Goal: Task Accomplishment & Management: Complete application form

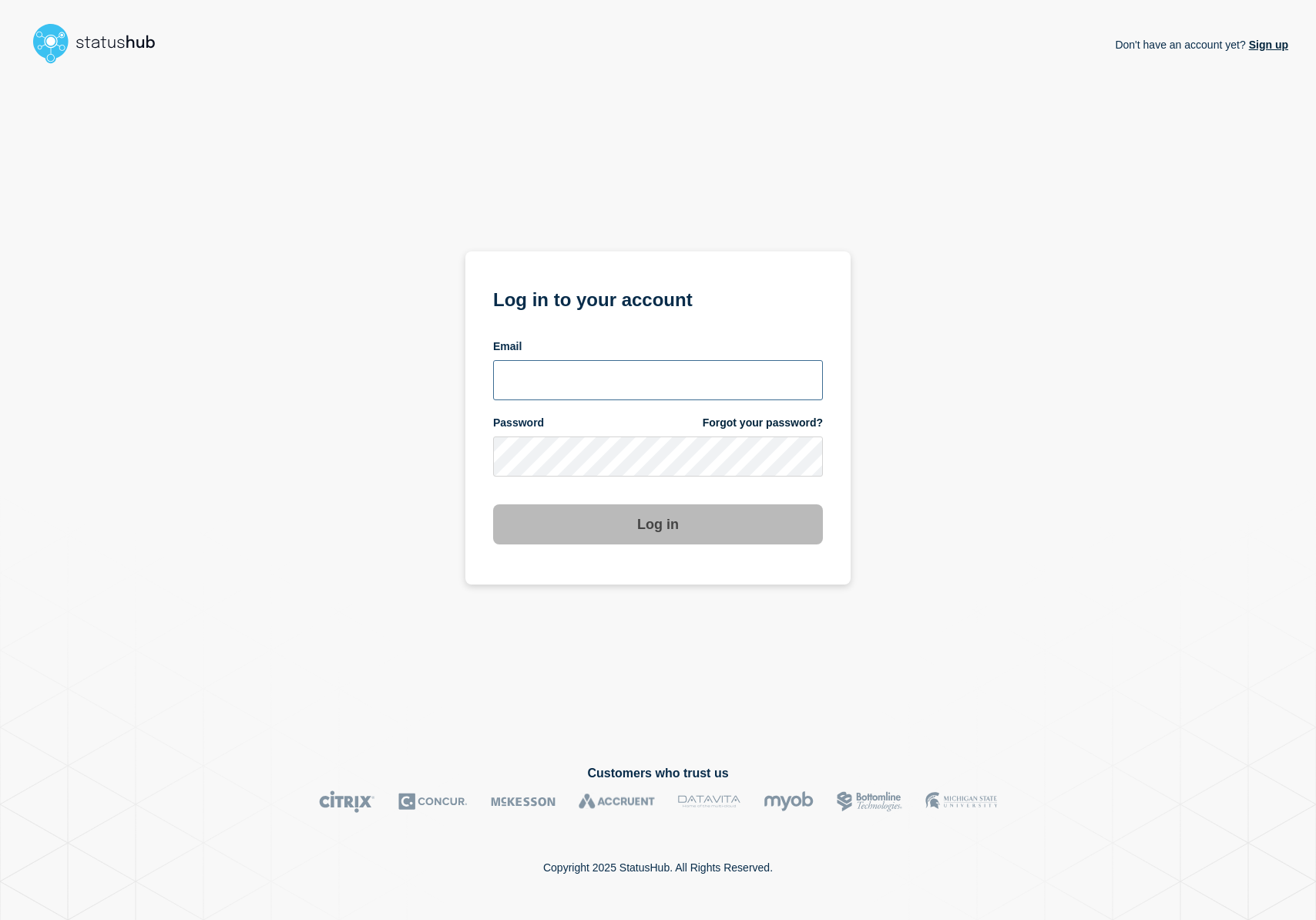
type input "[PERSON_NAME][EMAIL_ADDRESS][DOMAIN_NAME]"
click at [664, 525] on button "Log in" at bounding box center [658, 524] width 330 height 40
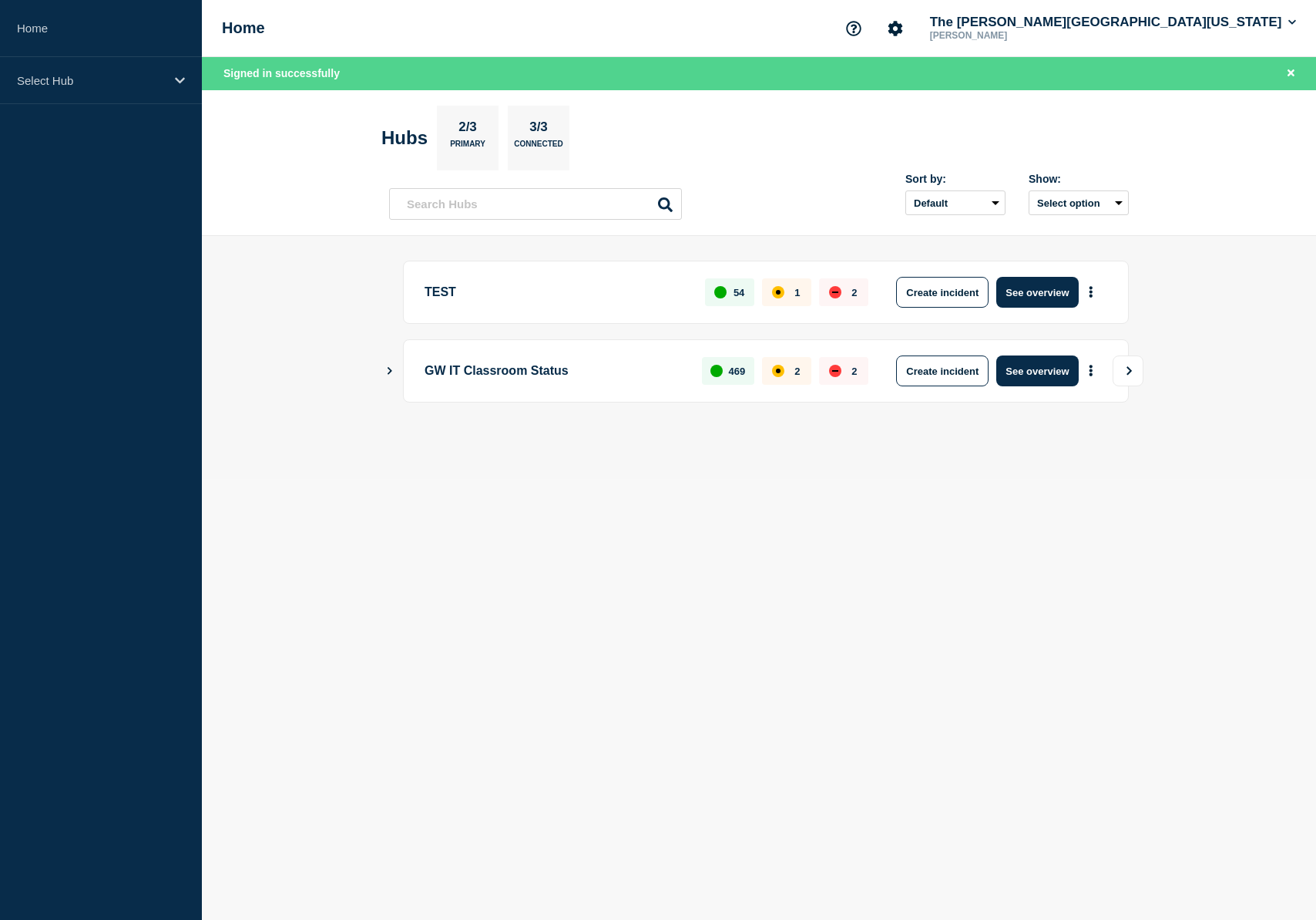
click at [1127, 370] on icon "View" at bounding box center [1130, 370] width 10 height 9
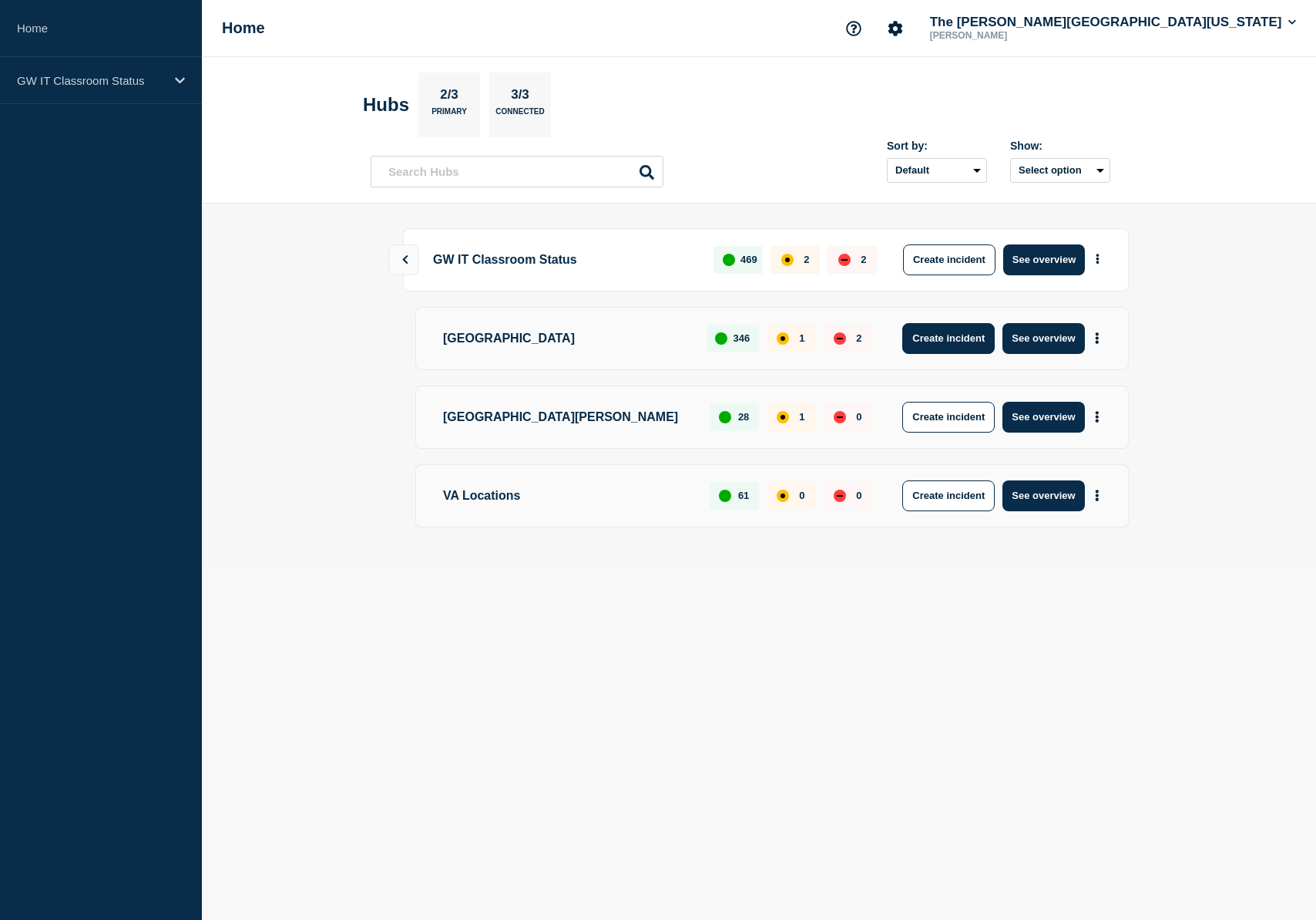
click at [956, 337] on button "Create incident" at bounding box center [948, 338] width 92 height 31
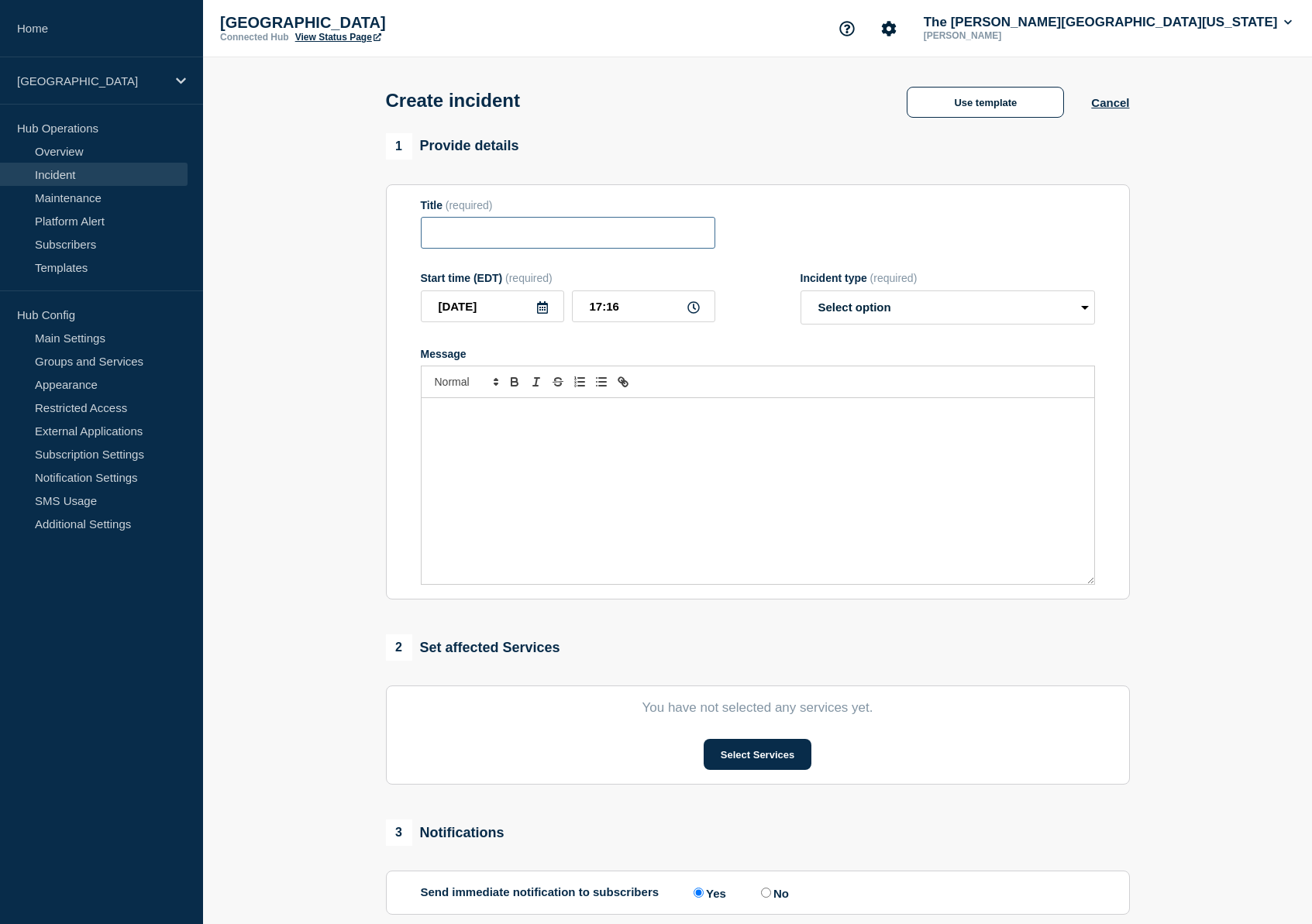
click at [511, 236] on input "Title" at bounding box center [568, 233] width 295 height 32
click at [1025, 117] on button "Use template" at bounding box center [985, 102] width 157 height 31
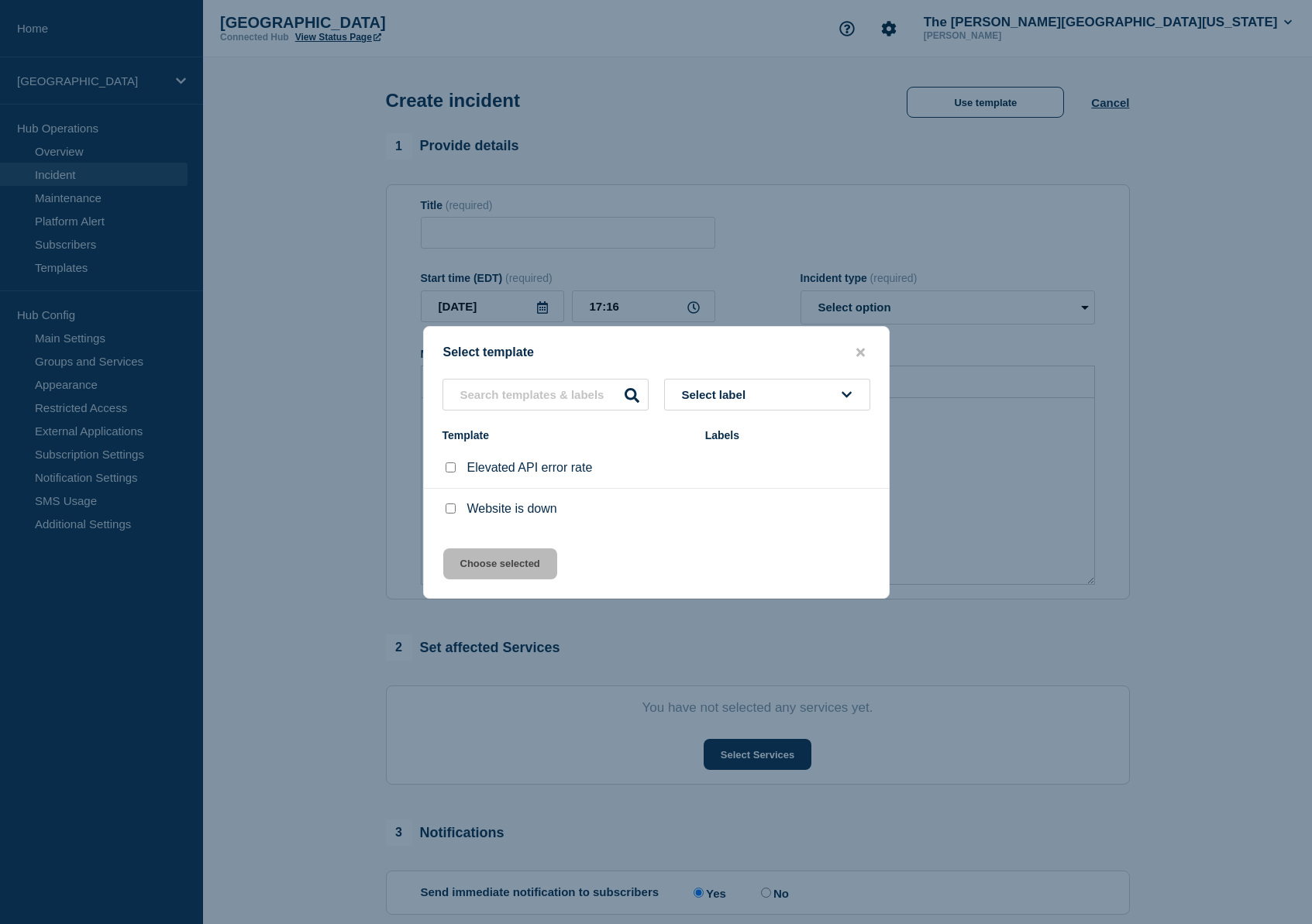
click at [760, 411] on div "Select label Template Labels Elevated API error rate Website is down" at bounding box center [656, 453] width 465 height 150
click at [763, 398] on button "Select label" at bounding box center [767, 394] width 206 height 32
click at [765, 396] on button "Select label" at bounding box center [767, 394] width 206 height 32
click at [549, 392] on input "text" at bounding box center [545, 394] width 206 height 32
click at [859, 346] on icon "close button" at bounding box center [860, 352] width 9 height 12
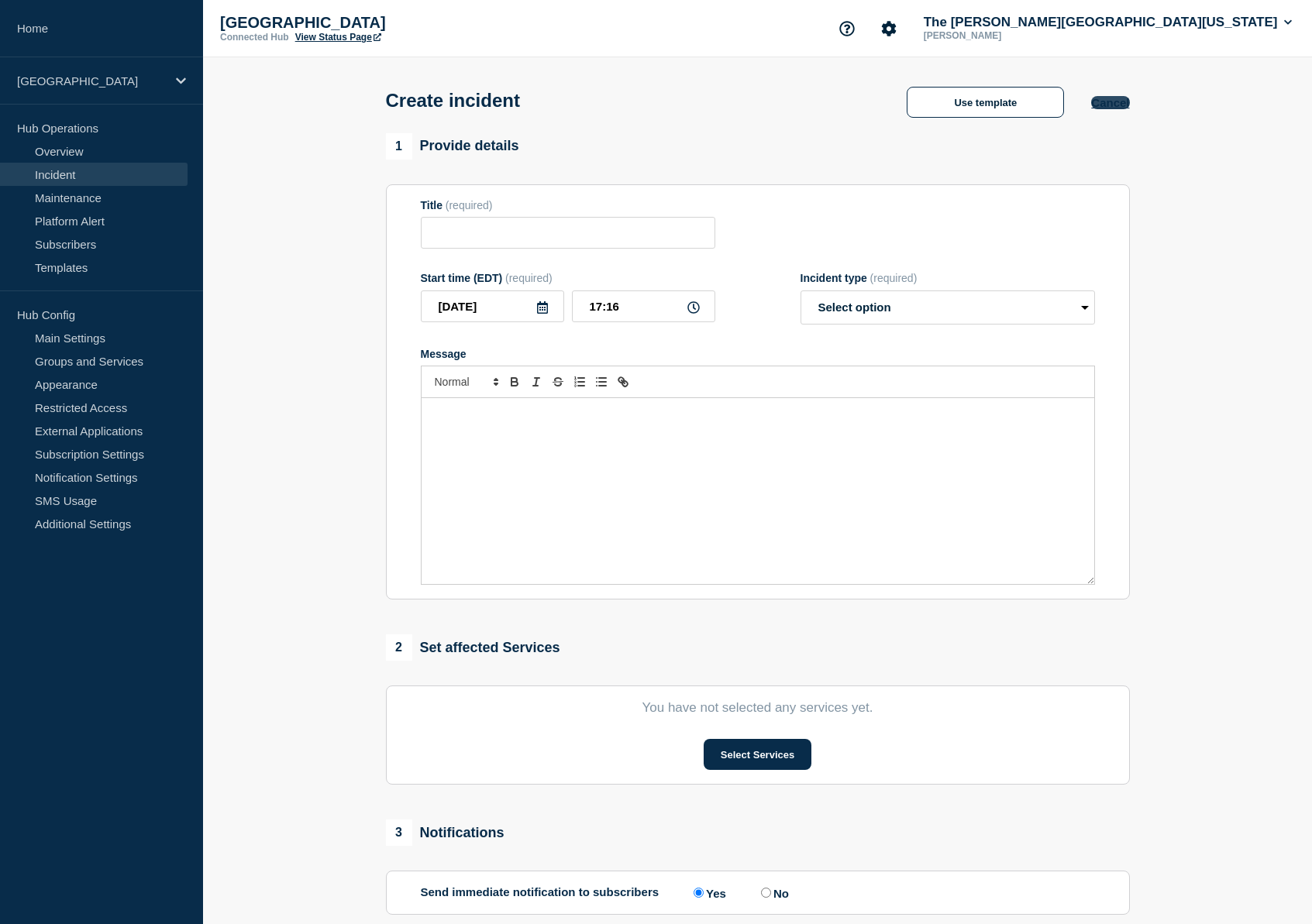
click at [1129, 110] on div "Create incident Use template Cancel" at bounding box center [757, 96] width 779 height 76
click at [1121, 103] on button "Cancel" at bounding box center [1110, 102] width 38 height 13
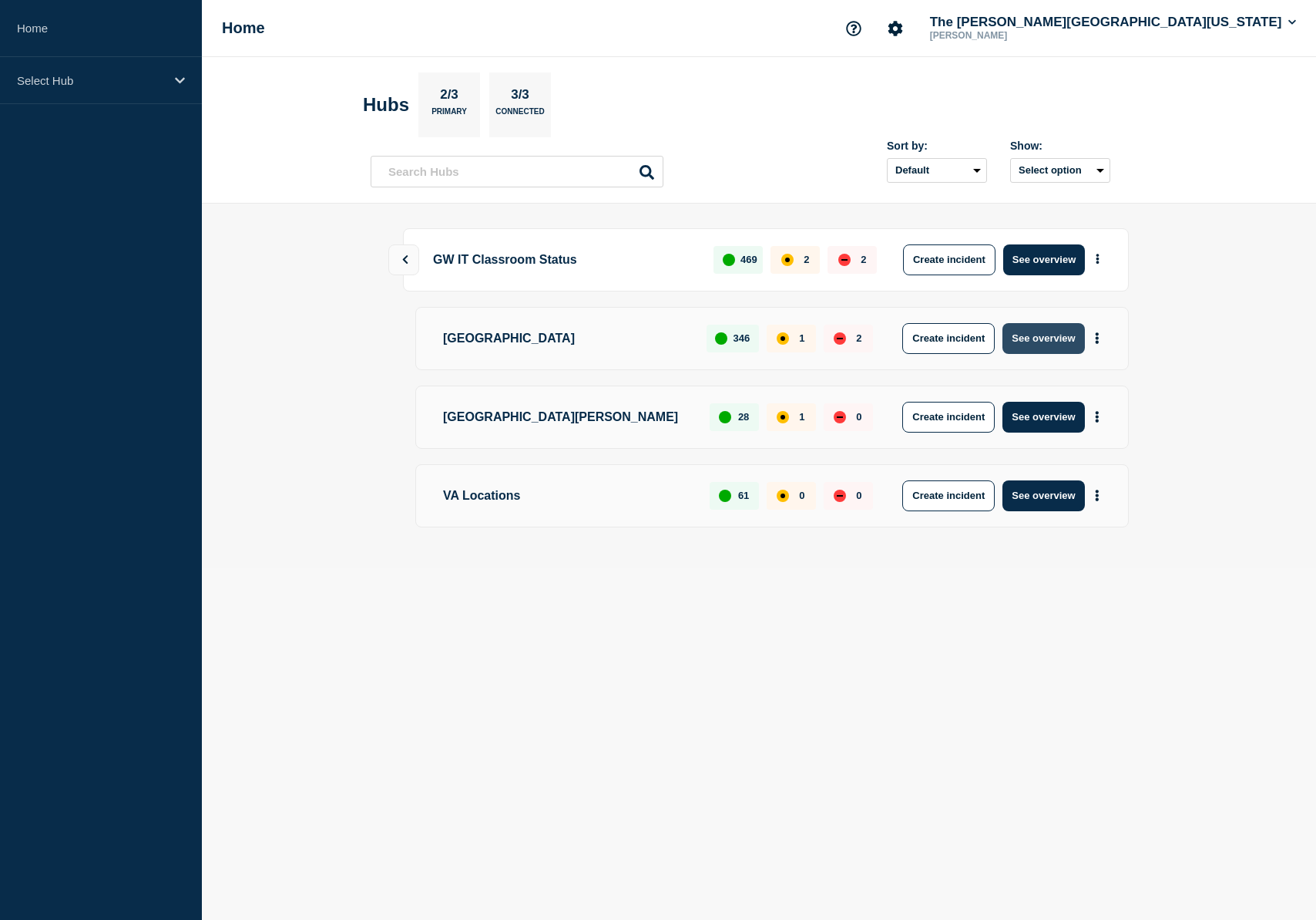
click at [1055, 340] on button "See overview" at bounding box center [1043, 338] width 81 height 31
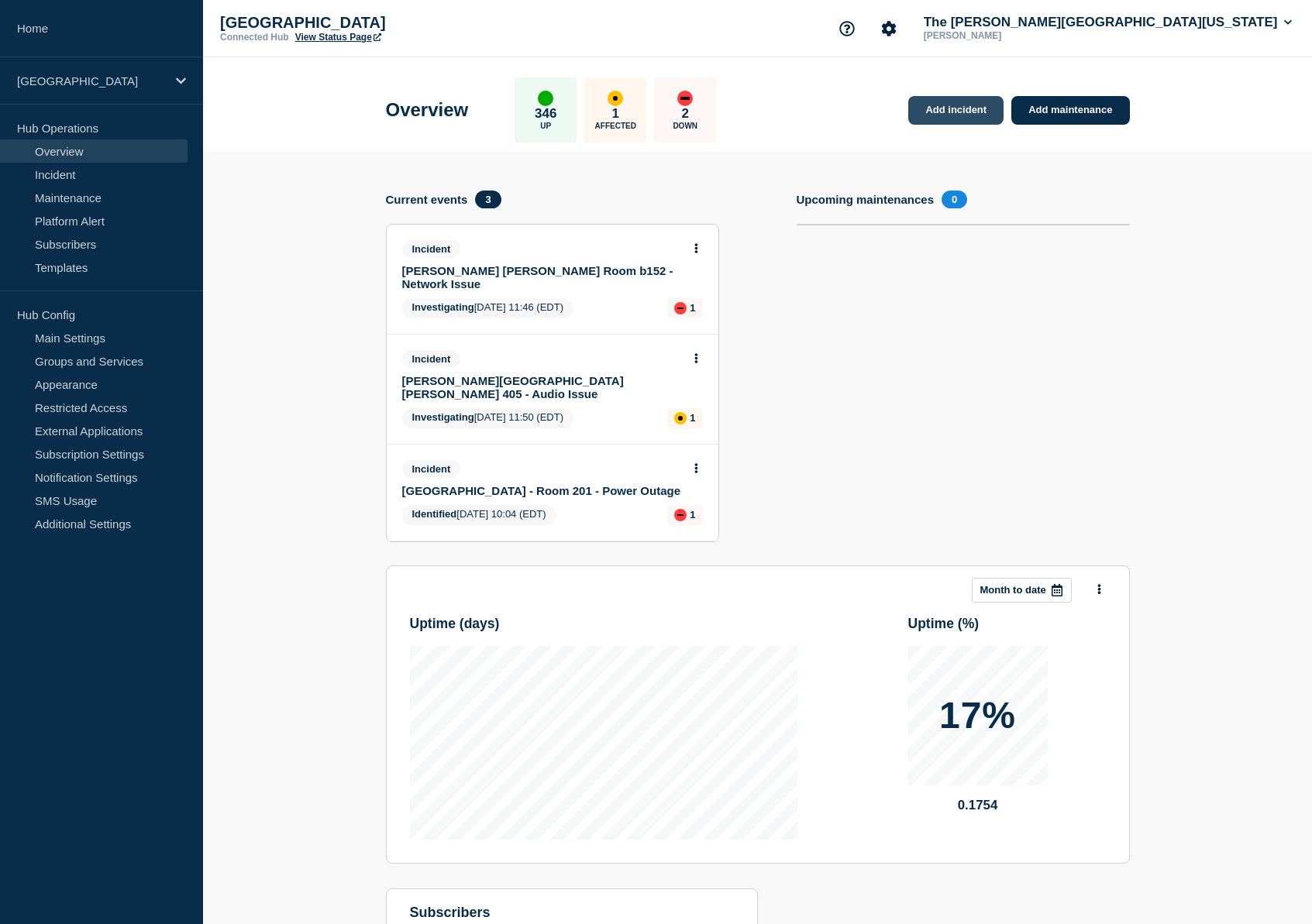
click at [958, 108] on link "Add incident" at bounding box center [956, 110] width 96 height 29
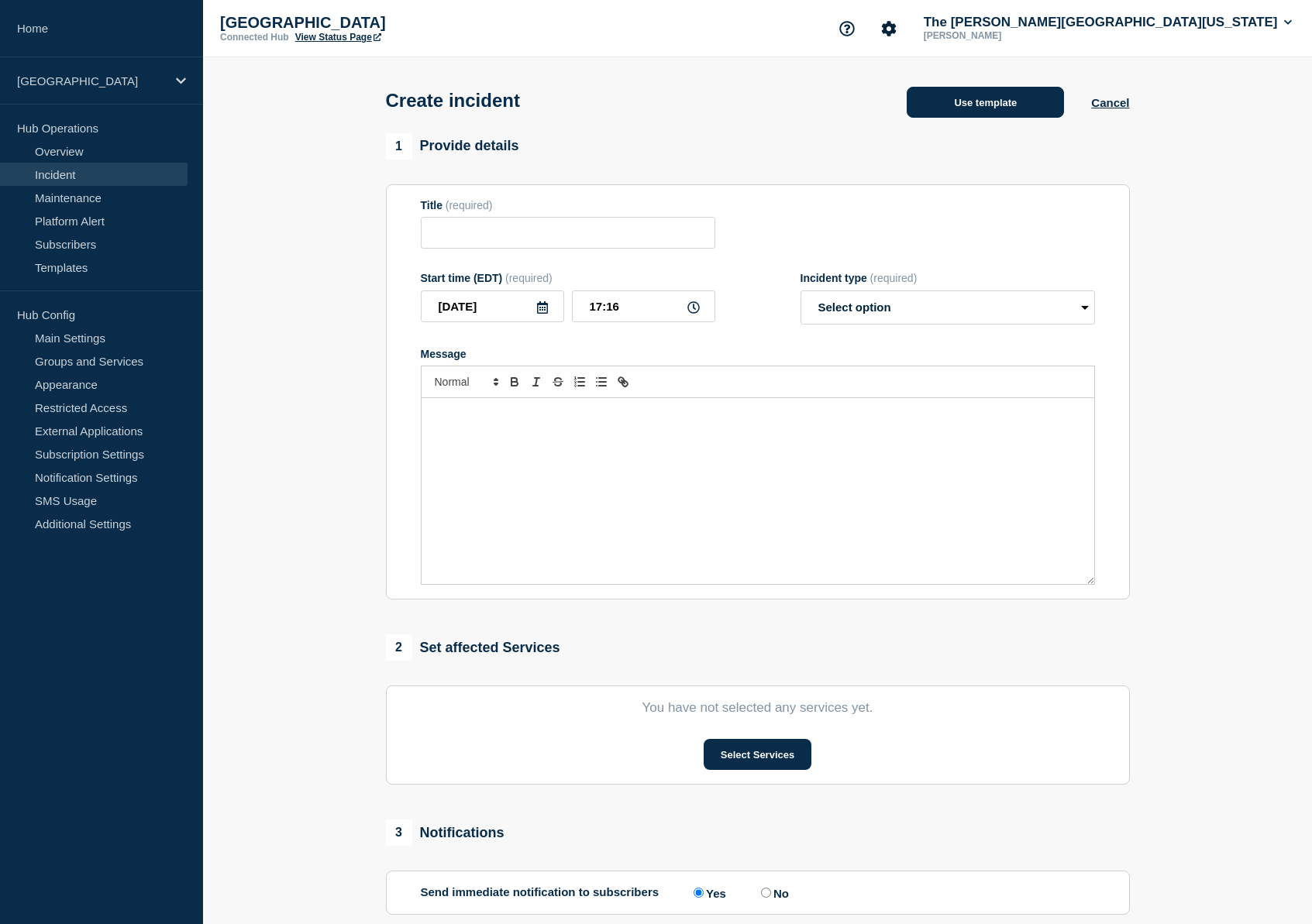
click at [1005, 100] on button "Use template" at bounding box center [985, 102] width 157 height 31
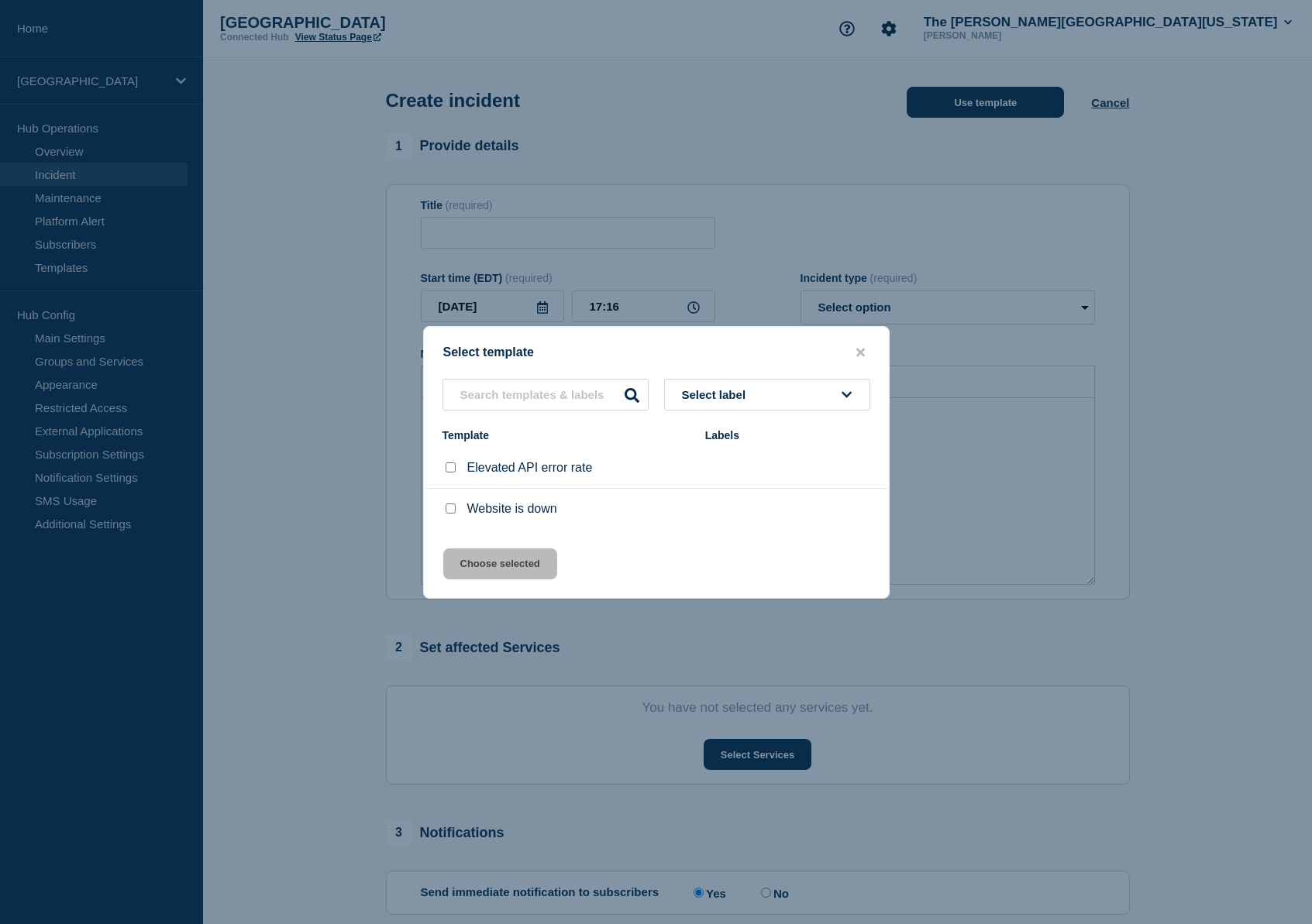
click at [1005, 100] on div at bounding box center [656, 462] width 1312 height 924
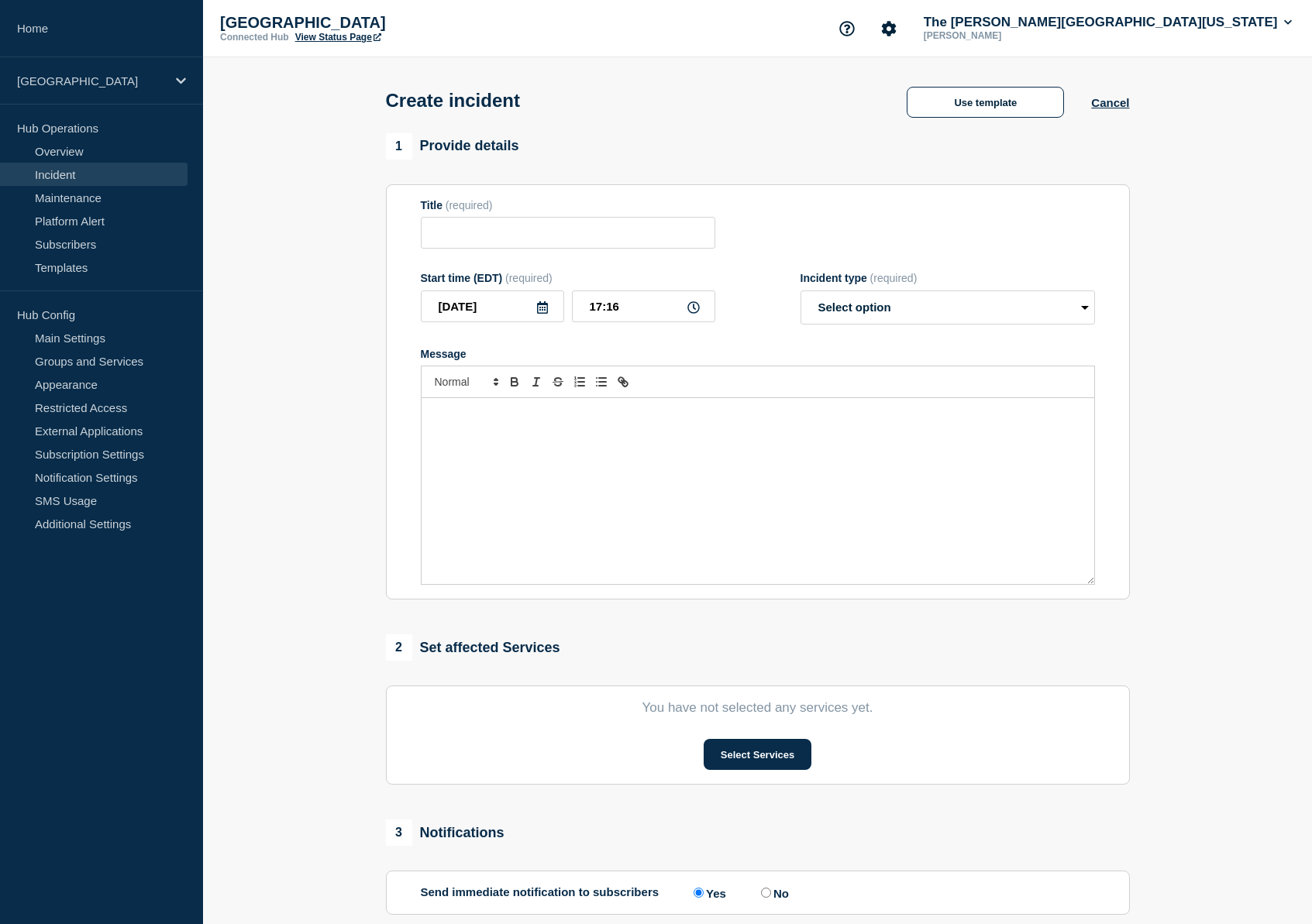
click at [626, 260] on form "Title (required) Start time (EDT) (required) 2025-09-15 17:16 Incident type (re…" at bounding box center [757, 392] width 674 height 386
click at [630, 247] on input "Title" at bounding box center [568, 233] width 295 height 32
type input "Gelman Library Room 642 - Room Power Outage"
click at [978, 312] on select "Select option Investigating Identified Monitoring" at bounding box center [947, 308] width 295 height 34
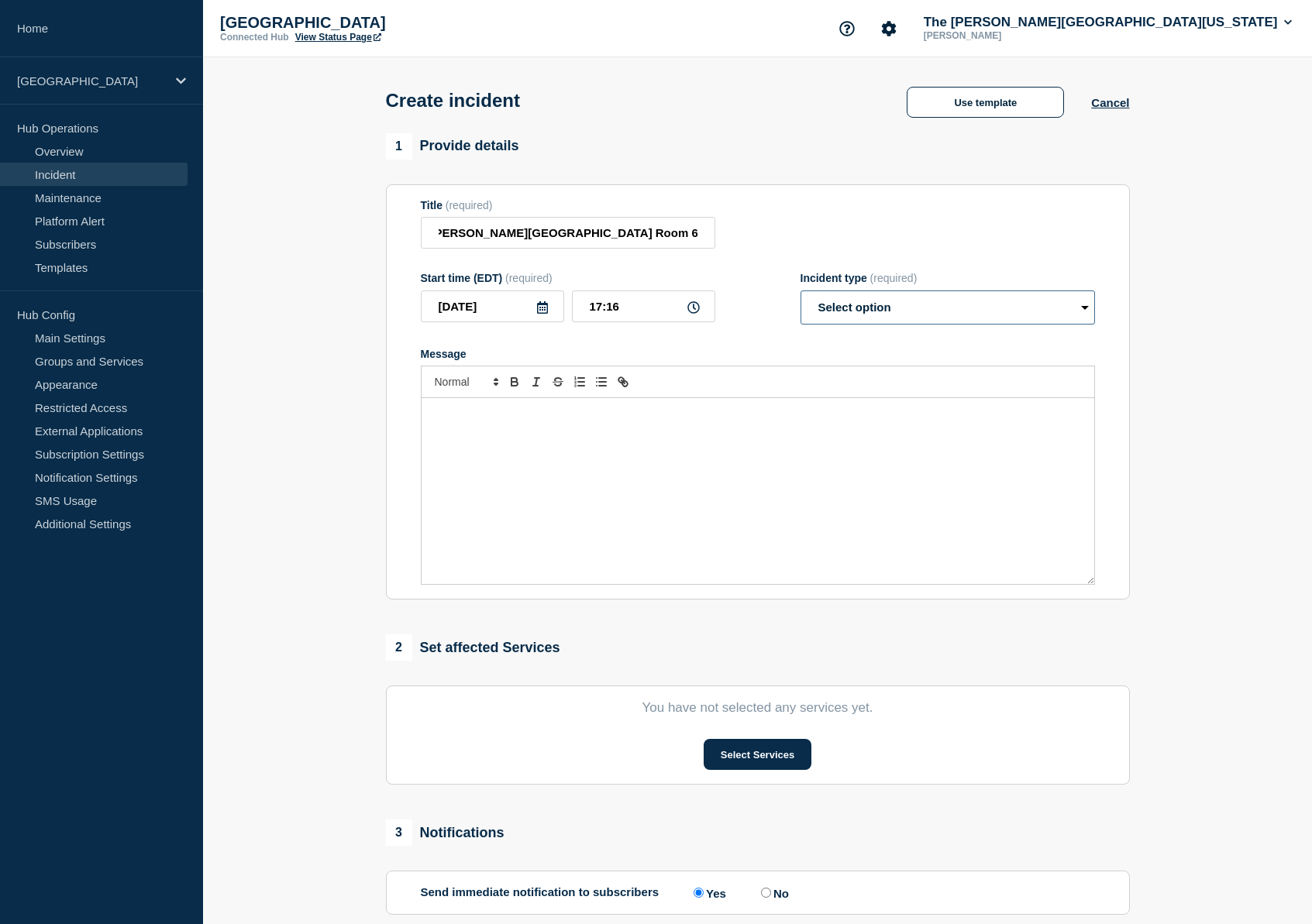
scroll to position [0, 0]
click at [800, 301] on select "Select option Investigating Identified Monitoring" at bounding box center [947, 308] width 295 height 34
click at [551, 441] on div "Message" at bounding box center [757, 491] width 672 height 186
click at [938, 338] on form "Title (required) Gelman Library Room 642 - Room Power Outage Start time (EDT) (…" at bounding box center [757, 392] width 674 height 386
click at [942, 325] on select "Select option Investigating Identified Monitoring" at bounding box center [947, 308] width 295 height 34
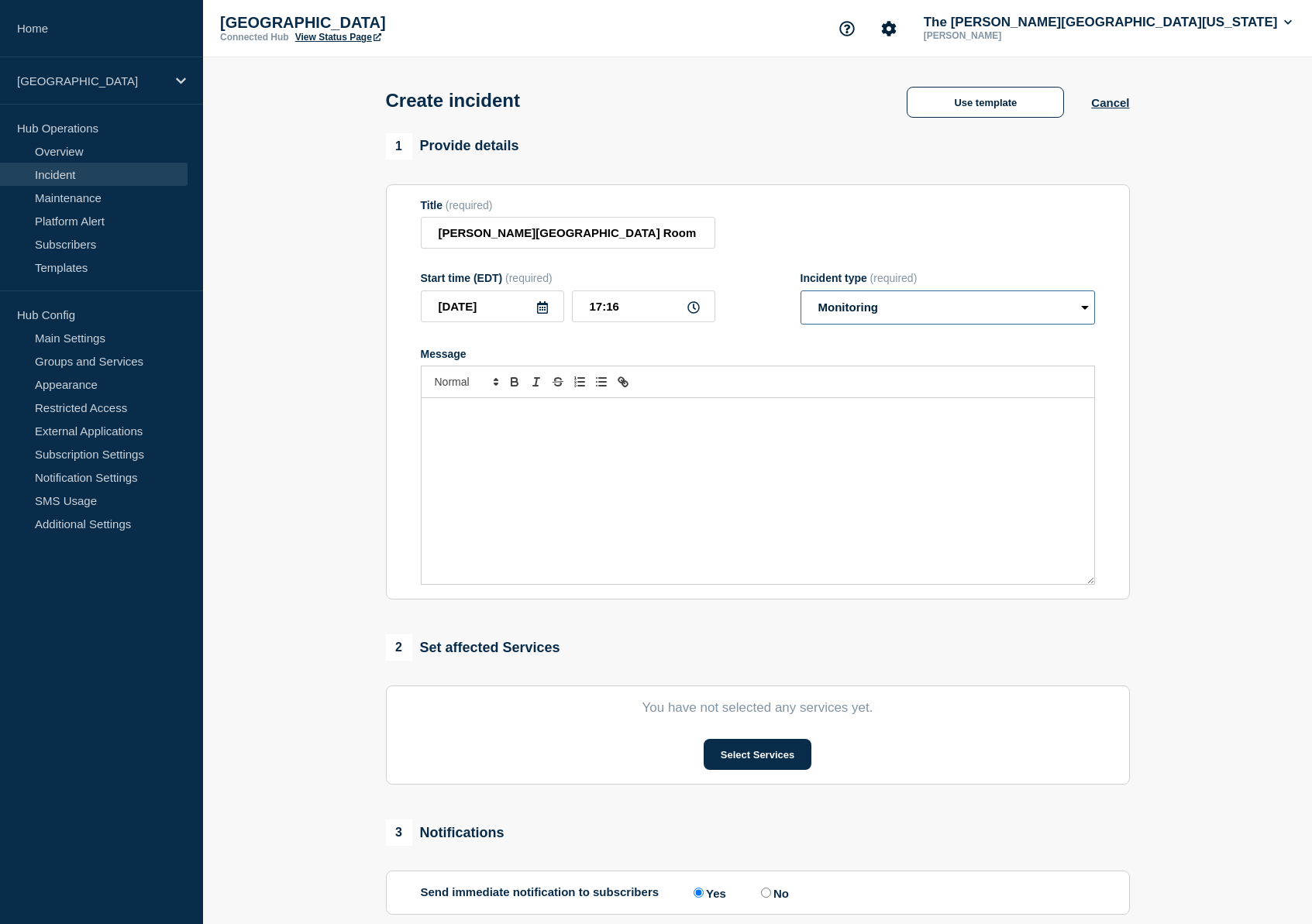
click at [800, 301] on select "Select option Investigating Identified Monitoring" at bounding box center [947, 308] width 295 height 34
click at [898, 325] on select "Select option Investigating Identified Monitoring" at bounding box center [947, 308] width 295 height 34
select select "identified"
click at [800, 301] on select "Select option Investigating Identified Monitoring" at bounding box center [947, 308] width 295 height 34
click at [658, 444] on div "Message" at bounding box center [757, 491] width 672 height 186
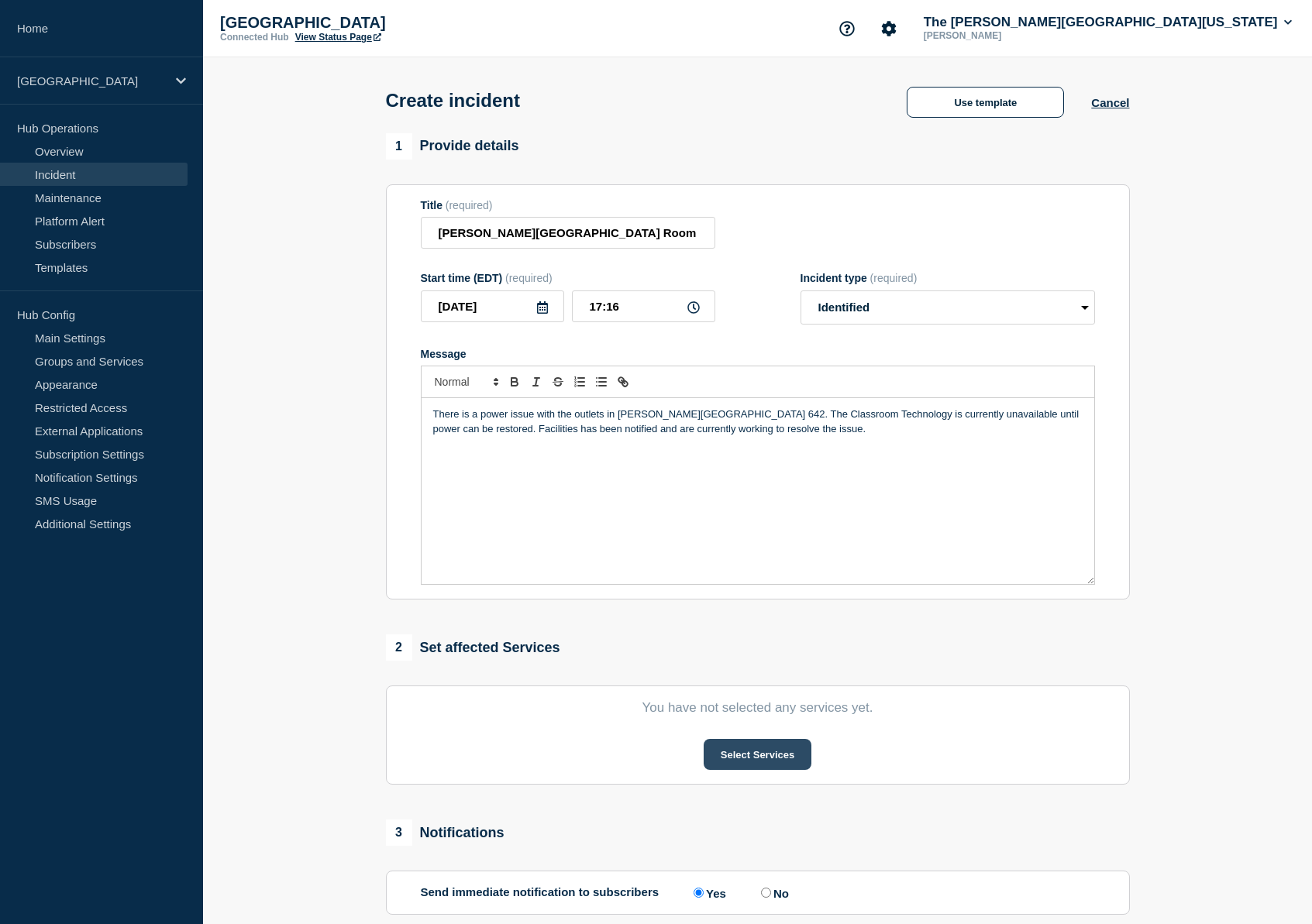
click at [769, 770] on button "Select Services" at bounding box center [757, 754] width 108 height 31
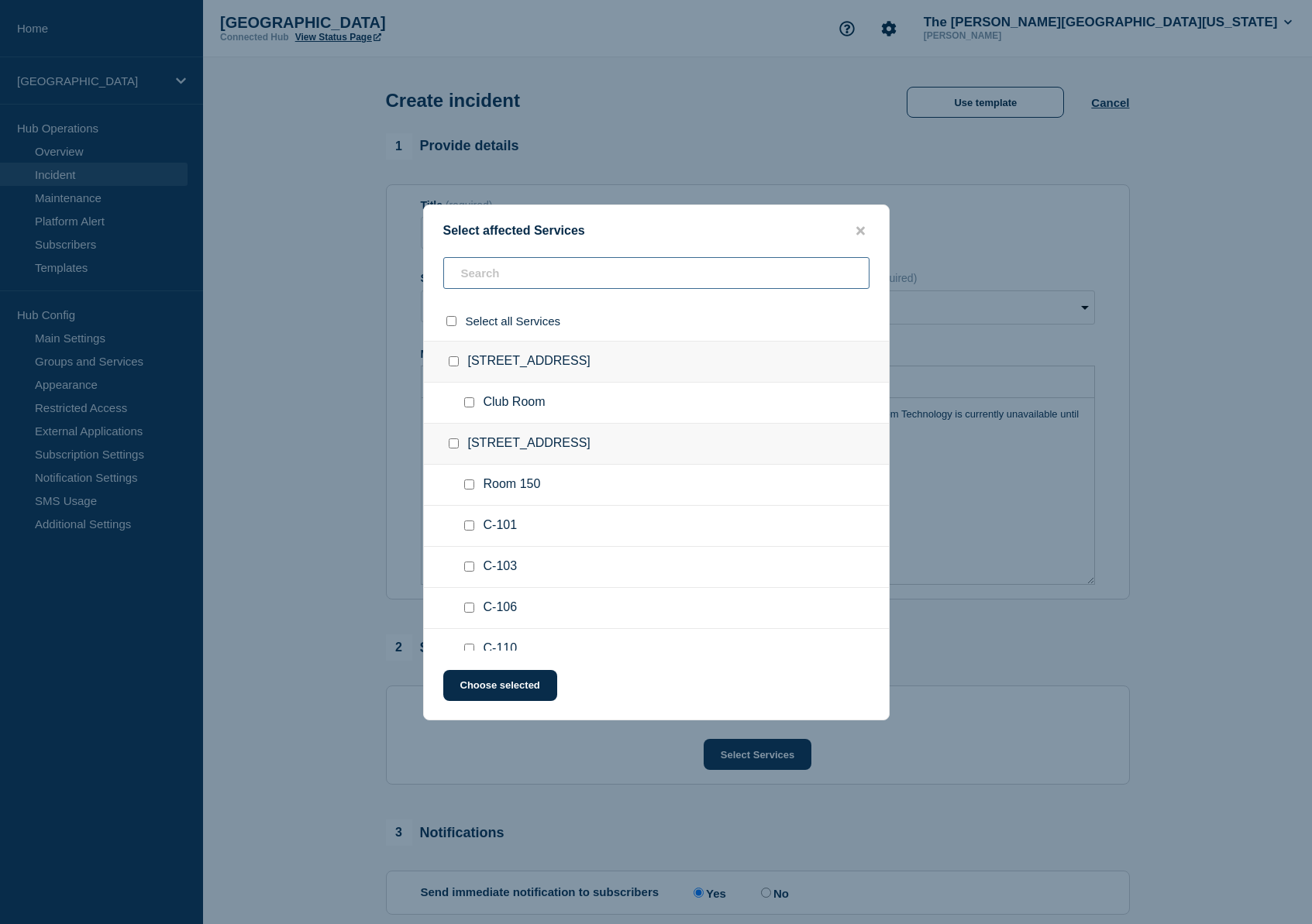
click at [532, 266] on input "text" at bounding box center [656, 273] width 426 height 32
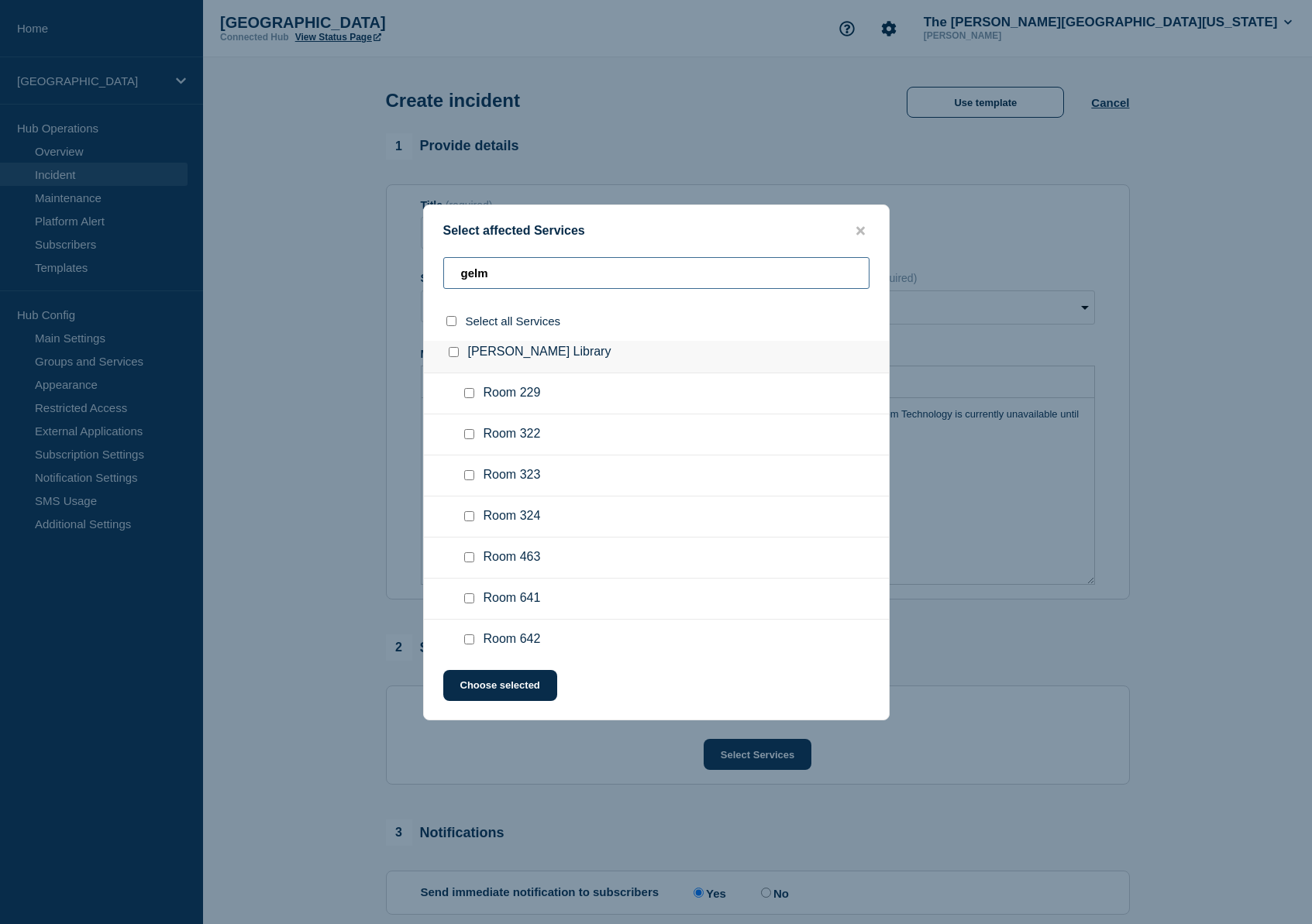
scroll to position [19, 0]
type input "gelm"
click at [472, 634] on input "Room 642 checkbox" at bounding box center [469, 629] width 10 height 10
checkbox input "true"
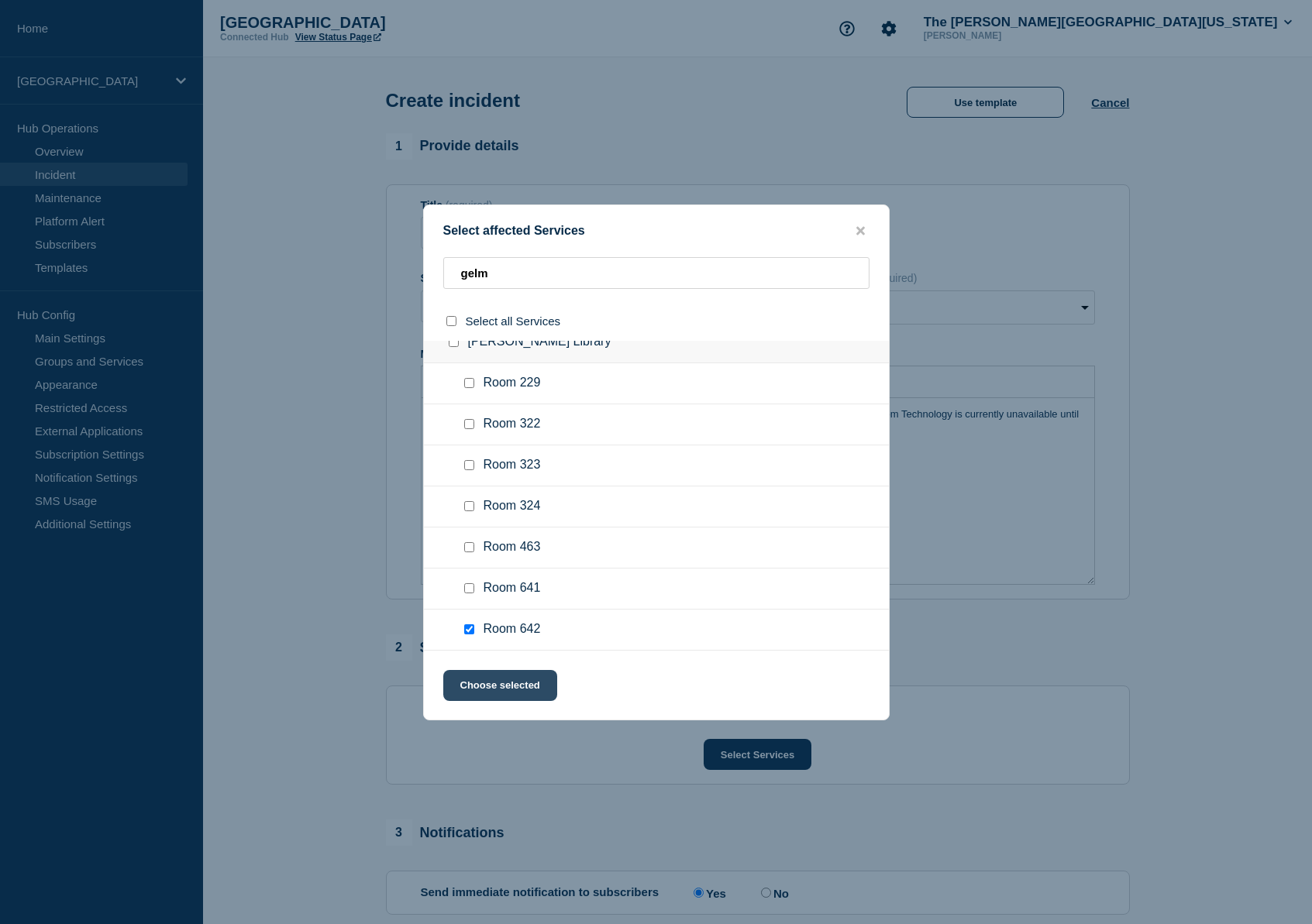
click at [490, 690] on button "Choose selected" at bounding box center [500, 685] width 114 height 31
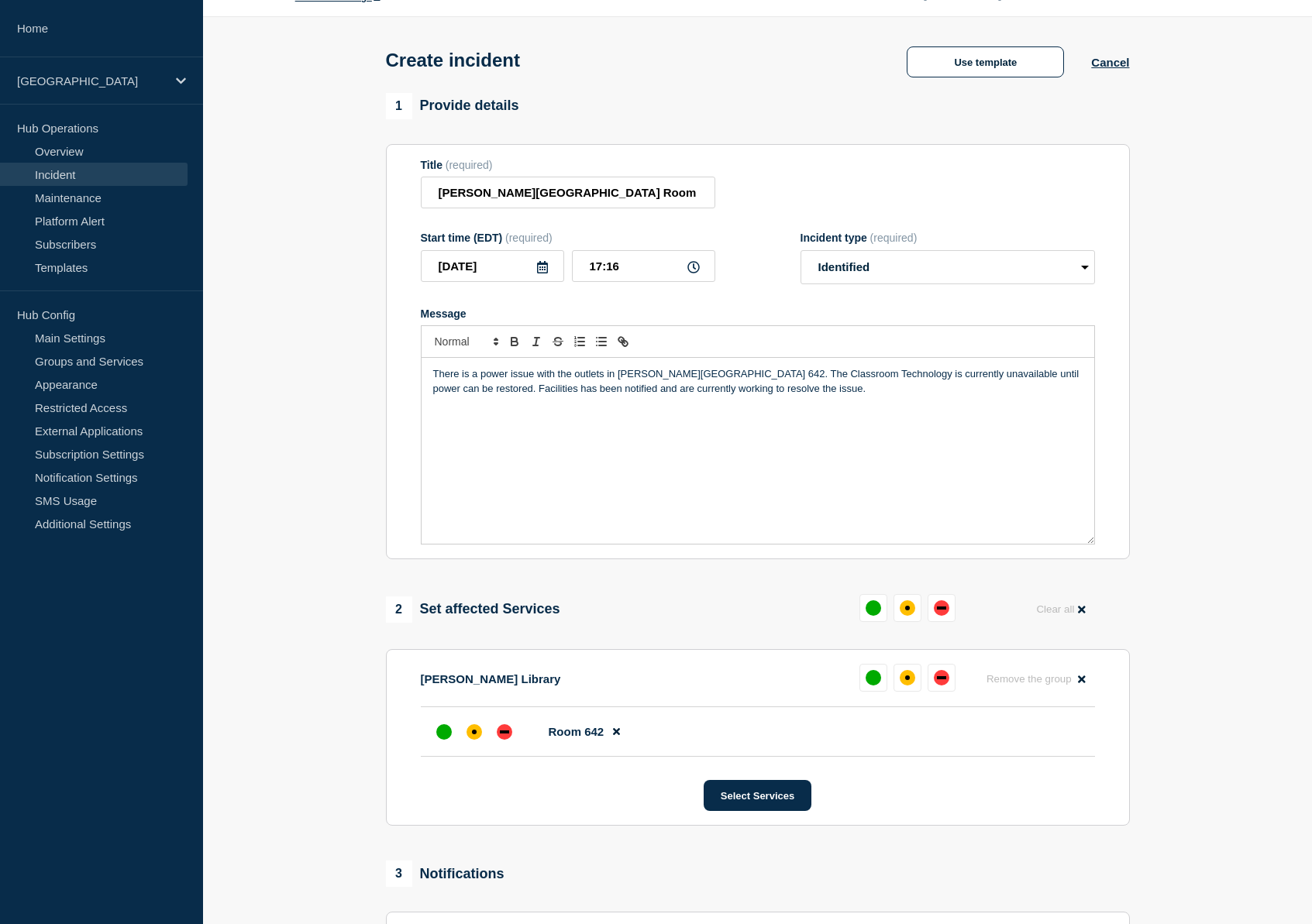
scroll to position [93, 0]
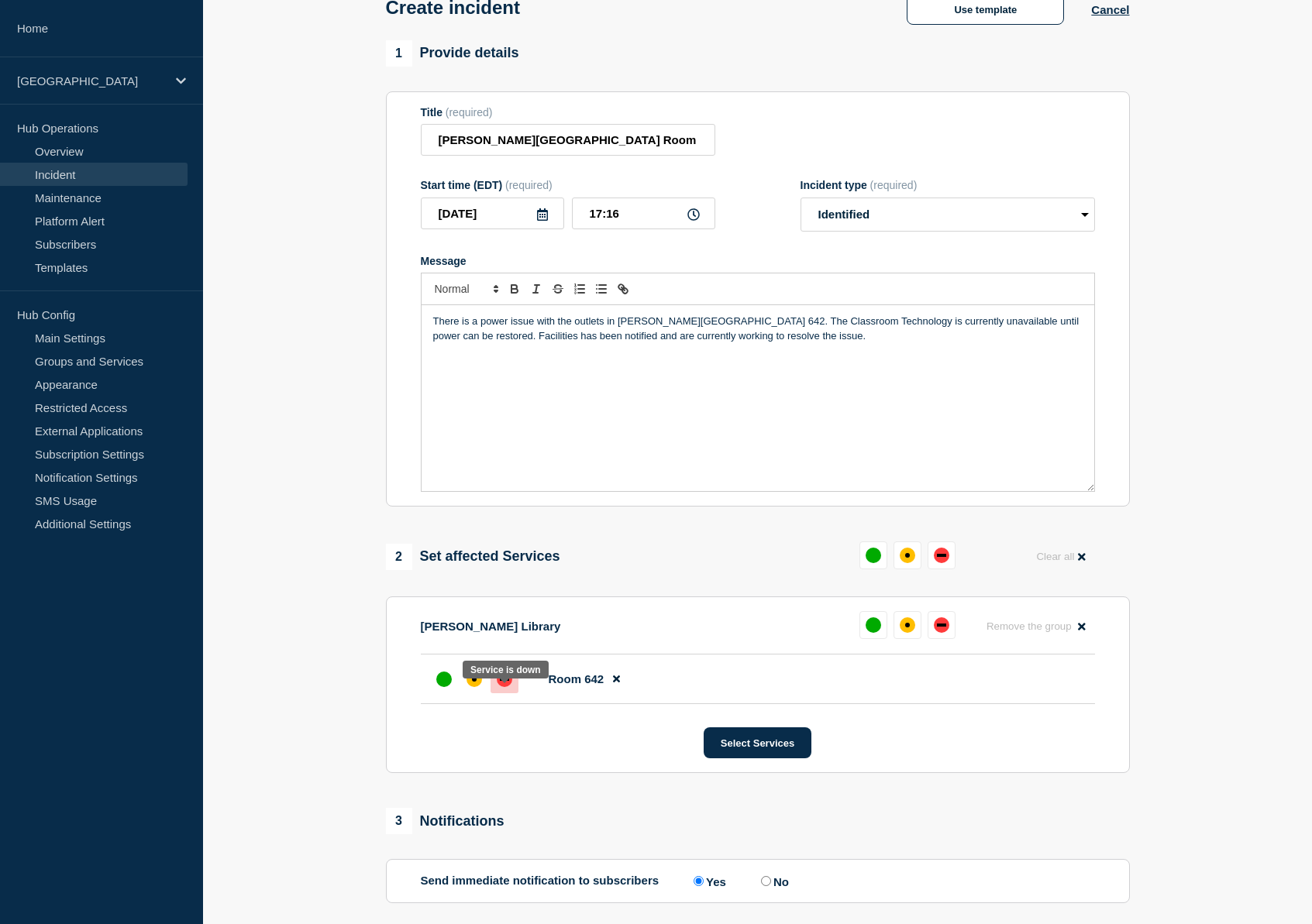
click at [500, 681] on div "down" at bounding box center [504, 679] width 9 height 3
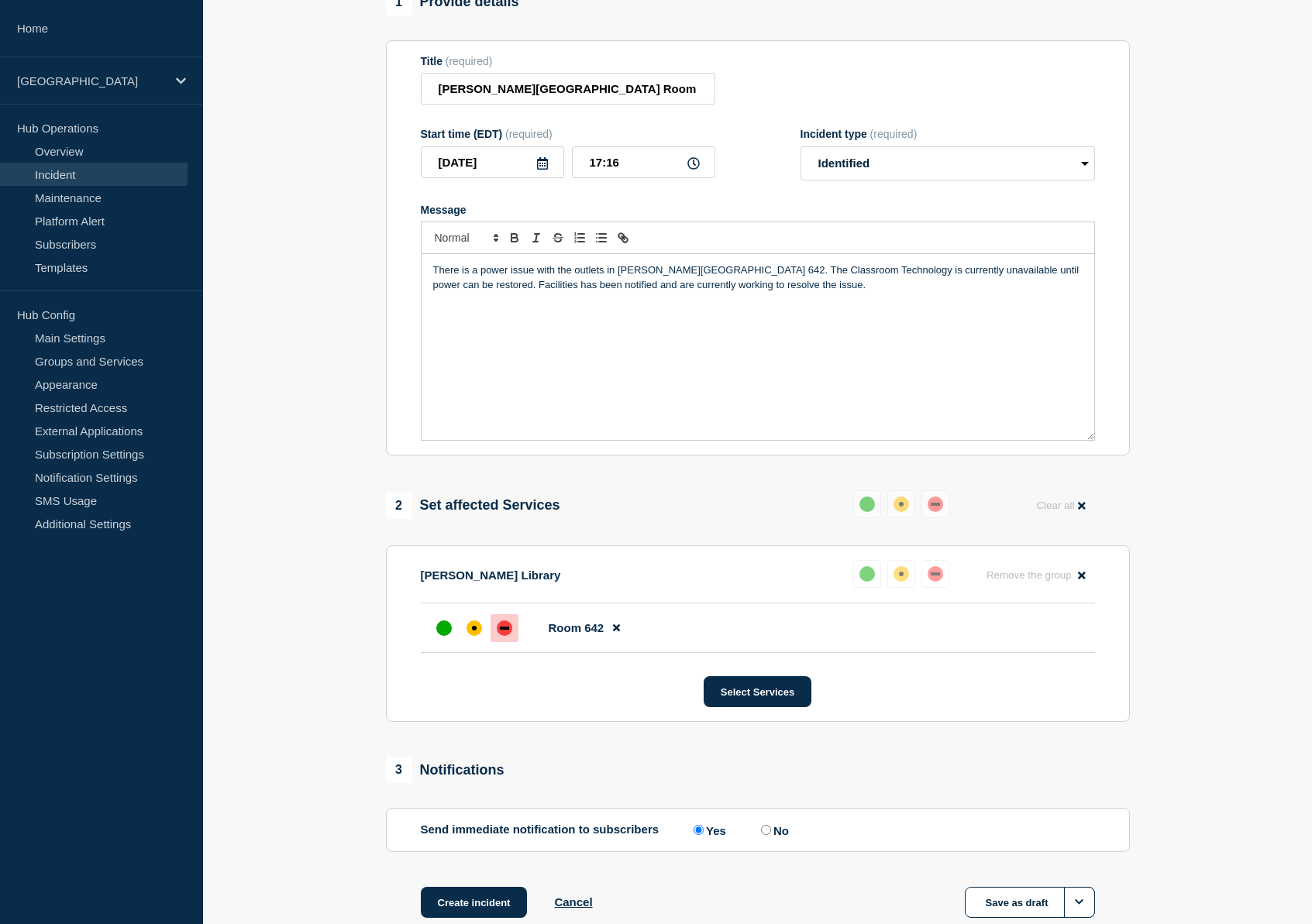
scroll to position [260, 0]
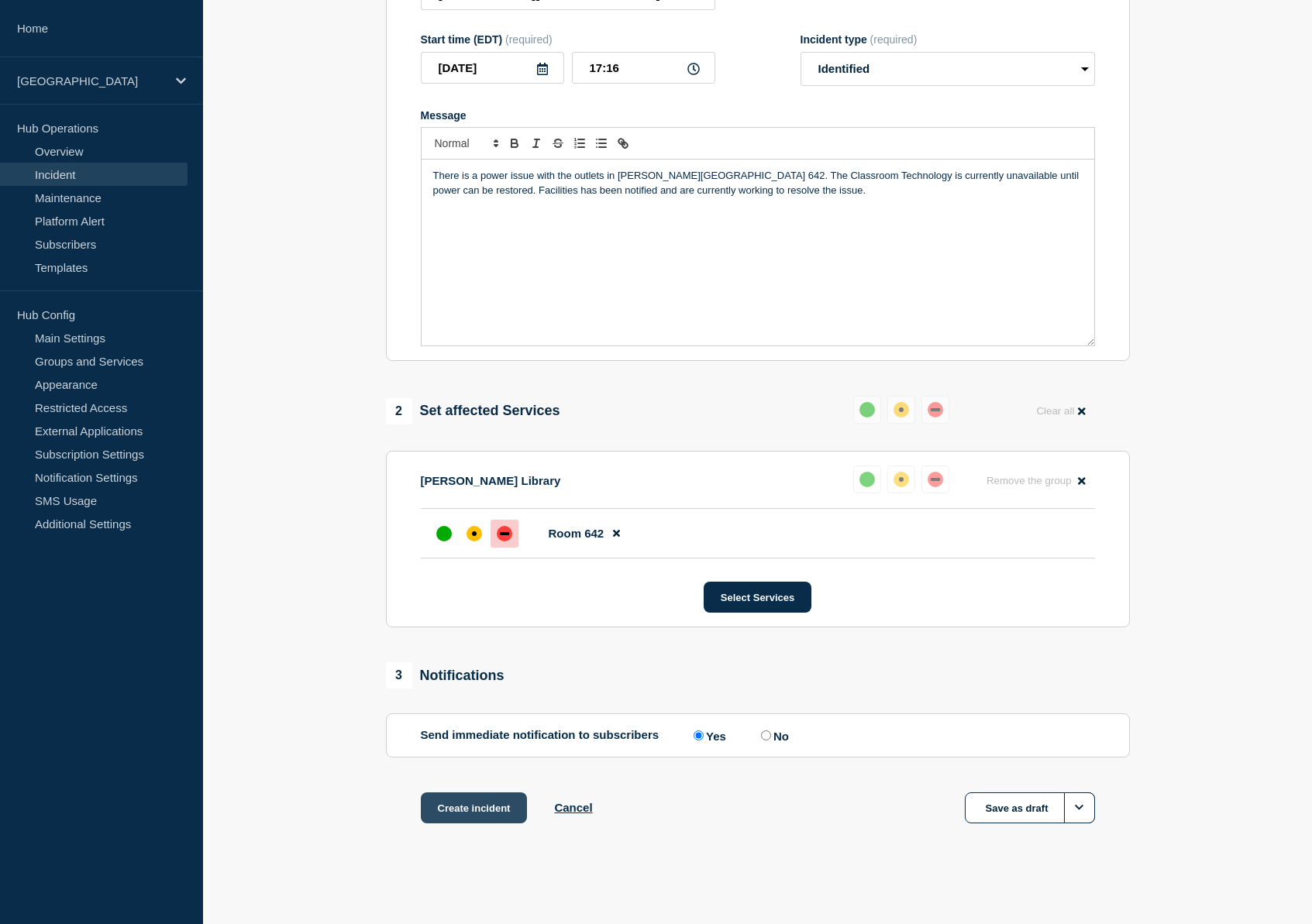
click at [454, 809] on button "Create incident" at bounding box center [473, 808] width 107 height 31
